Goal: Complete application form

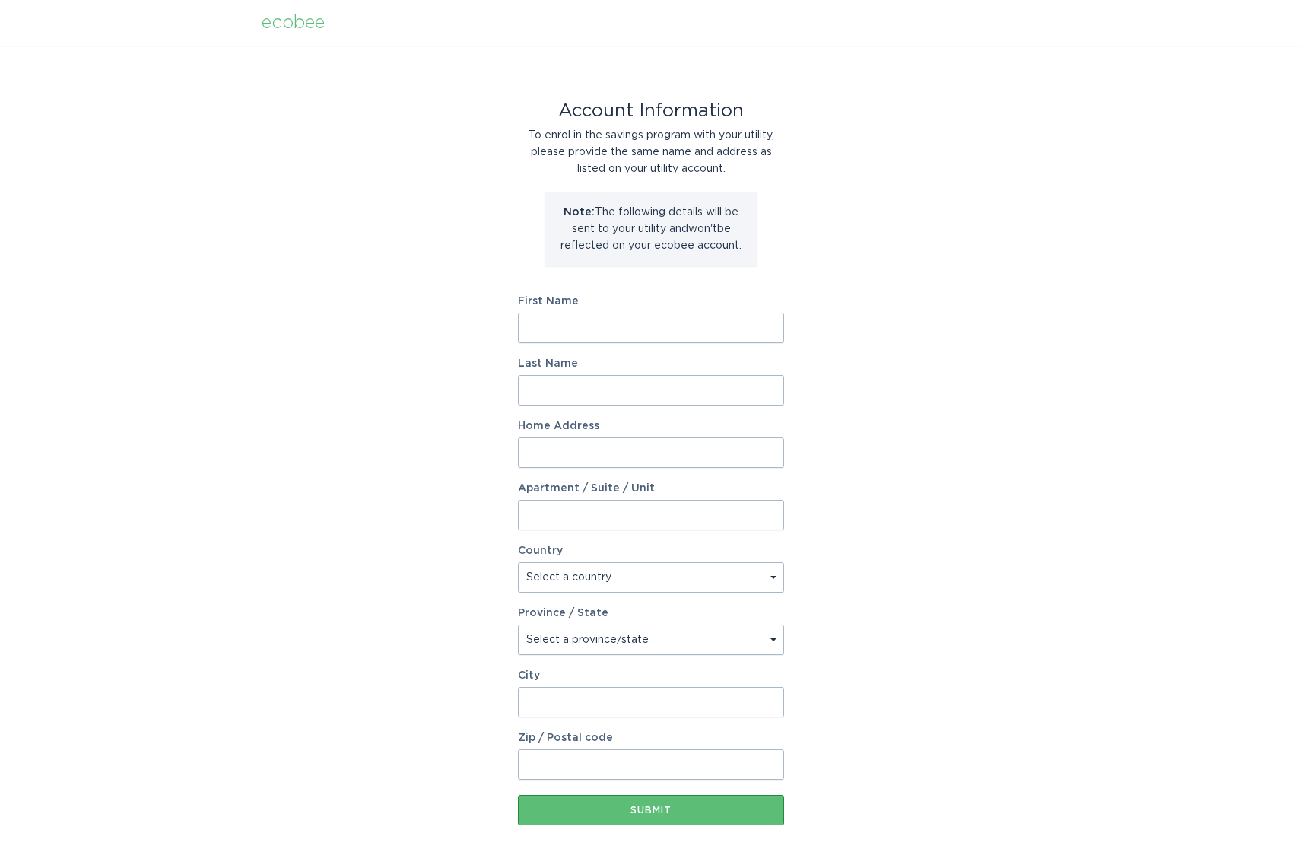
click at [599, 322] on input "First Name" at bounding box center [651, 328] width 266 height 30
type input "Suzy"
type input "[PERSON_NAME]"
click at [640, 458] on input "Home Address" at bounding box center [651, 452] width 266 height 30
type input "129 Harrington Dr"
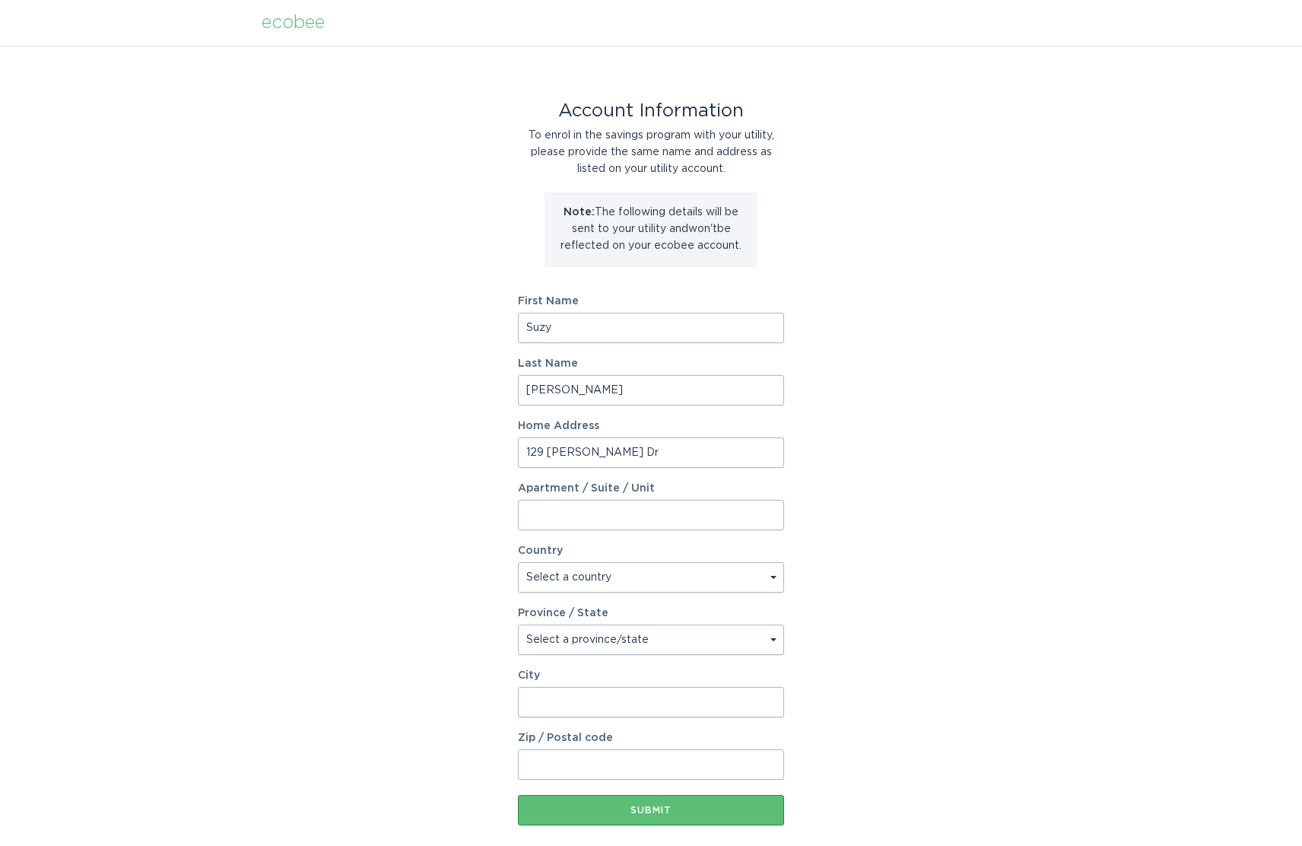
click at [608, 579] on select "Select a country Canada USA" at bounding box center [651, 577] width 266 height 30
select select "US"
click at [595, 653] on select "Select a province/state Alabama Alaska American Samoa Arizona Arkansas Californ…" at bounding box center [651, 639] width 266 height 30
select select "NY"
click at [605, 709] on input "City" at bounding box center [651, 702] width 266 height 30
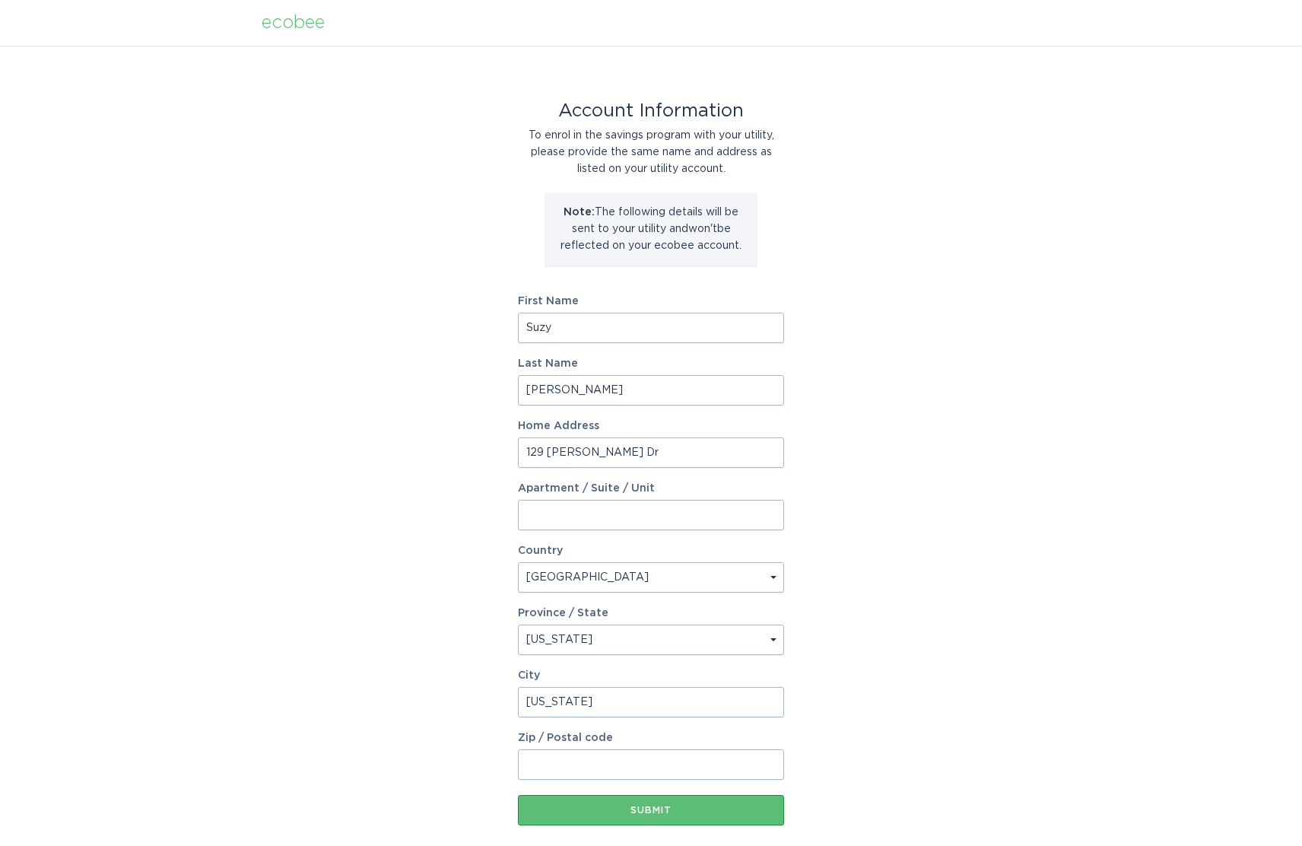
drag, startPoint x: 602, startPoint y: 710, endPoint x: 387, endPoint y: 706, distance: 215.3
click at [387, 706] on div "Account Information To enrol in the savings program with your utility, please p…" at bounding box center [651, 466] width 1302 height 840
type input "Austerlitz"
click at [562, 763] on input "Zip / Postal code" at bounding box center [651, 764] width 266 height 30
type input "12017"
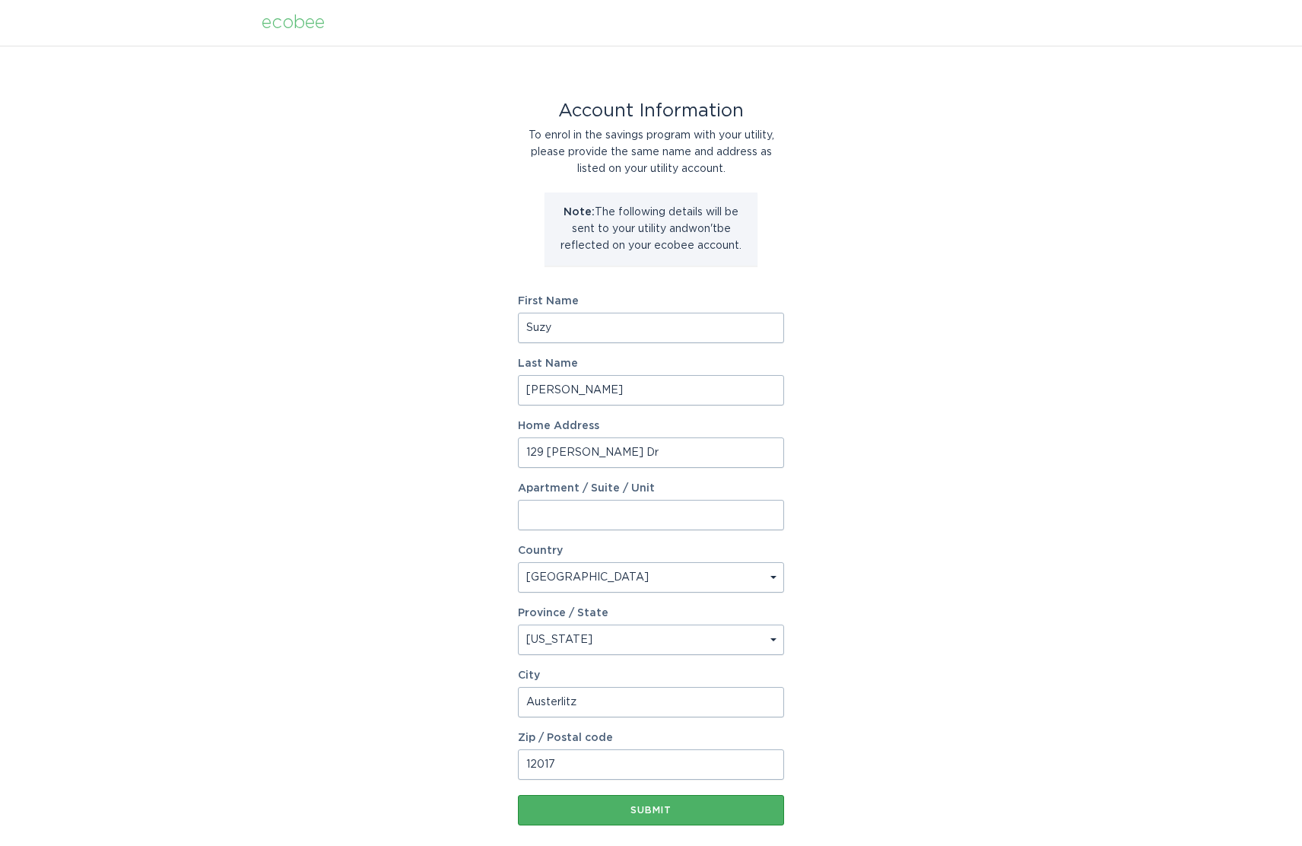
click at [688, 808] on div "Submit" at bounding box center [651, 809] width 251 height 9
